Goal: Task Accomplishment & Management: Complete application form

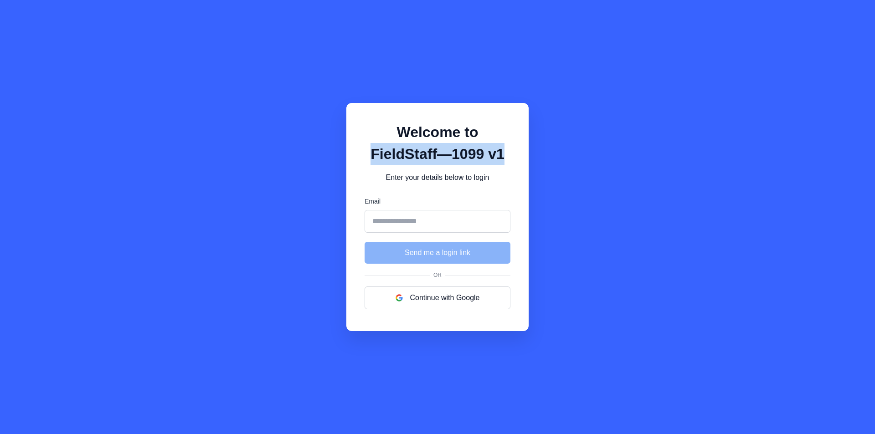
drag, startPoint x: 449, startPoint y: 130, endPoint x: 477, endPoint y: 159, distance: 39.6
click at [477, 159] on h1 "Welcome to FieldStaff—1099 v1" at bounding box center [438, 143] width 146 height 44
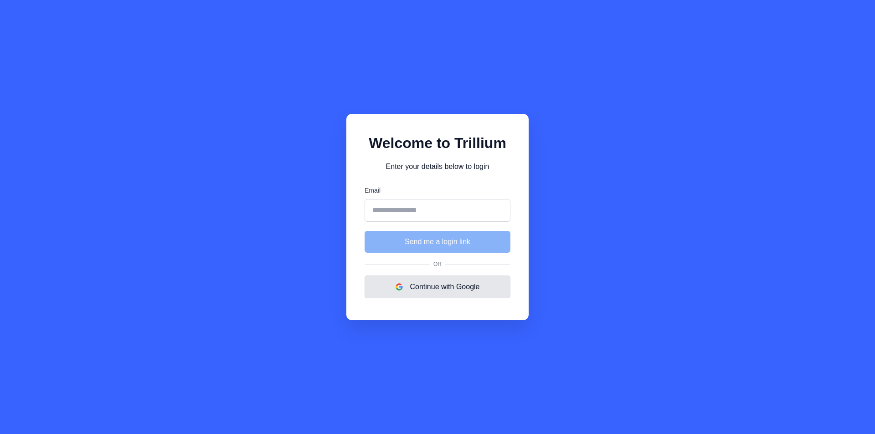
click at [451, 292] on button "Continue with Google" at bounding box center [438, 287] width 146 height 23
